Goal: Task Accomplishment & Management: Complete application form

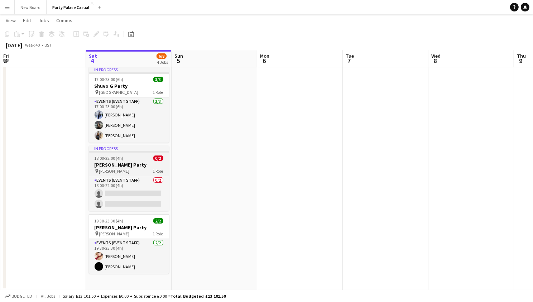
scroll to position [0, 170]
click at [140, 161] on h3 "[PERSON_NAME] Party" at bounding box center [129, 164] width 80 height 6
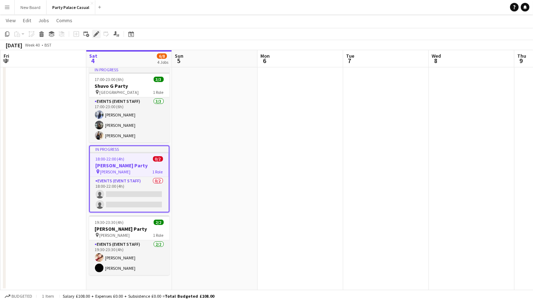
click at [98, 35] on icon "Edit" at bounding box center [96, 34] width 6 height 6
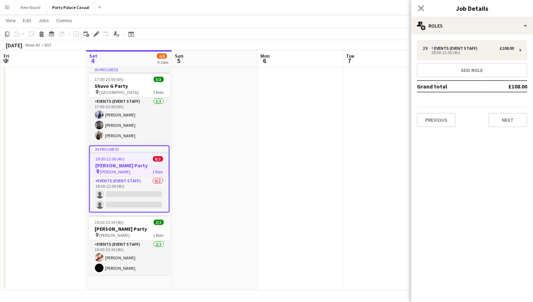
click at [126, 159] on div "18:00-22:00 (4h) 0/2" at bounding box center [129, 158] width 79 height 5
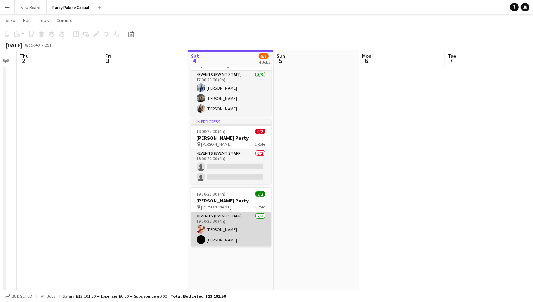
scroll to position [101, 0]
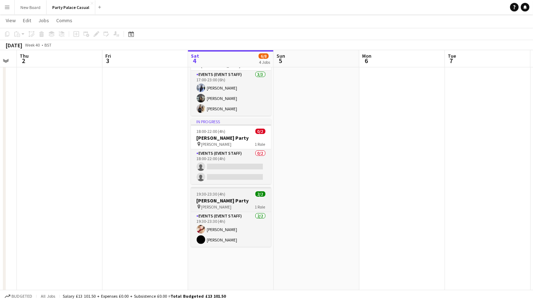
click at [228, 200] on h3 "[PERSON_NAME] Party" at bounding box center [231, 200] width 80 height 6
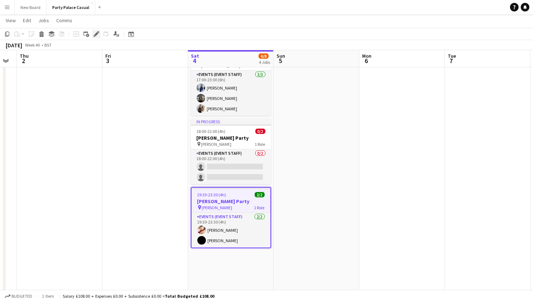
click at [94, 34] on icon at bounding box center [96, 34] width 4 height 4
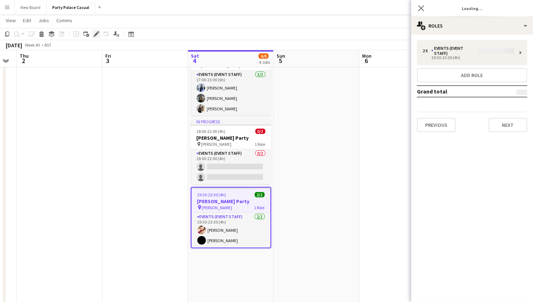
type input "**********"
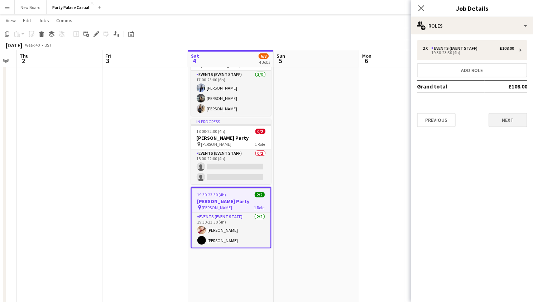
click at [506, 124] on button "Next" at bounding box center [507, 120] width 39 height 14
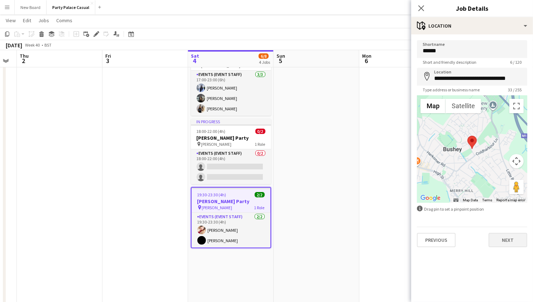
click at [501, 239] on button "Next" at bounding box center [507, 240] width 39 height 14
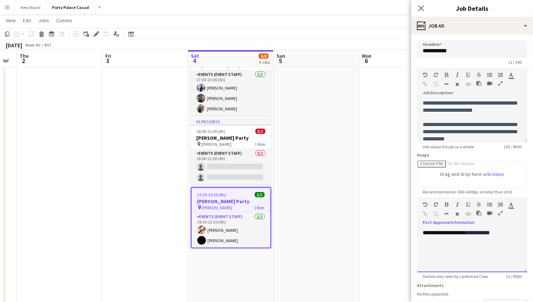
click at [423, 232] on div "**********" at bounding box center [472, 250] width 110 height 43
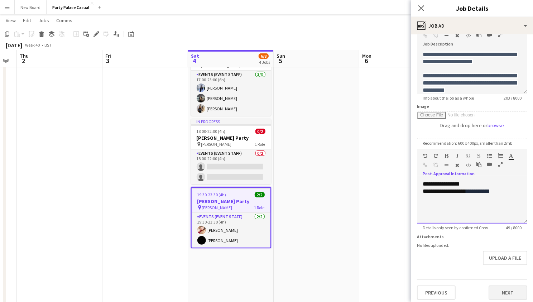
scroll to position [48, 0]
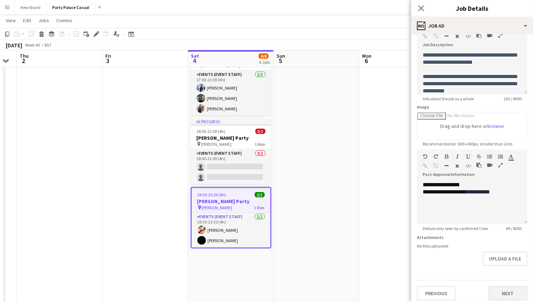
click at [504, 291] on button "Next" at bounding box center [507, 293] width 39 height 14
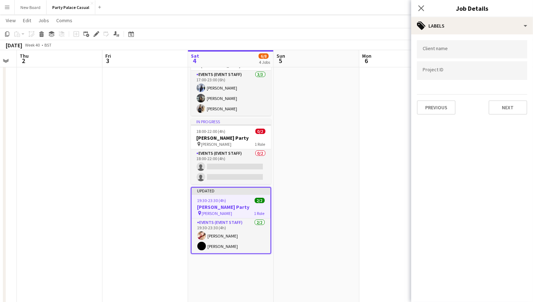
scroll to position [0, 0]
click at [509, 109] on button "Next" at bounding box center [507, 107] width 39 height 14
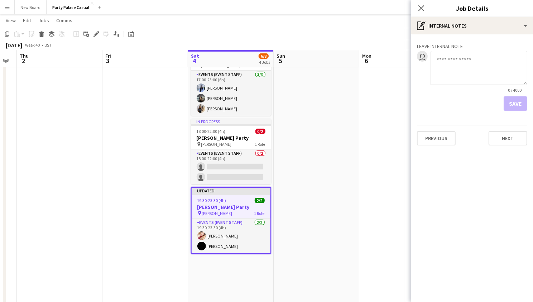
click at [508, 146] on div "Leave internal note user 0 / 4000 Save Previous Next" at bounding box center [472, 92] width 122 height 117
click at [508, 143] on button "Next" at bounding box center [507, 138] width 39 height 14
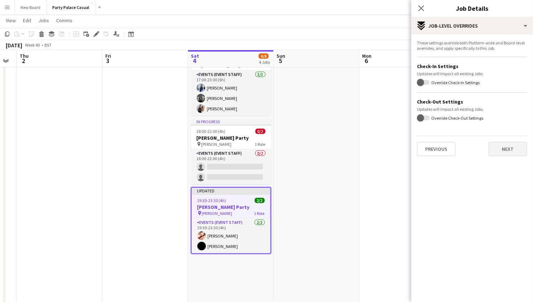
click at [504, 150] on button "Next" at bounding box center [507, 149] width 39 height 14
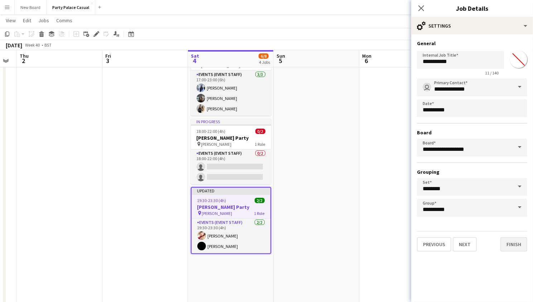
click at [509, 249] on button "Finish" at bounding box center [513, 244] width 27 height 14
